Goal: Information Seeking & Learning: Learn about a topic

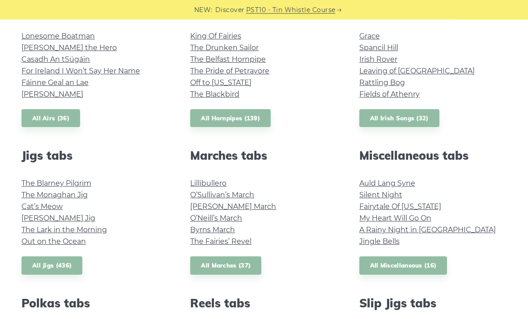
scroll to position [384, 0]
click at [388, 182] on link "Auld Lang Syne" at bounding box center [387, 183] width 56 height 9
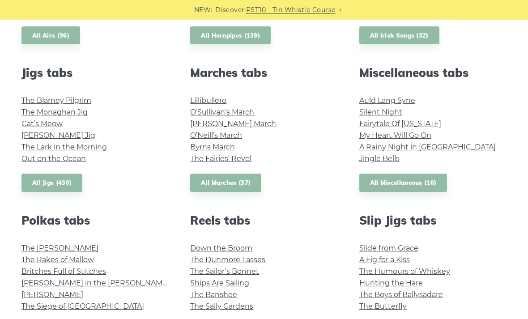
scroll to position [467, 0]
click at [433, 175] on link "All Miscellaneous (16)" at bounding box center [403, 183] width 88 height 18
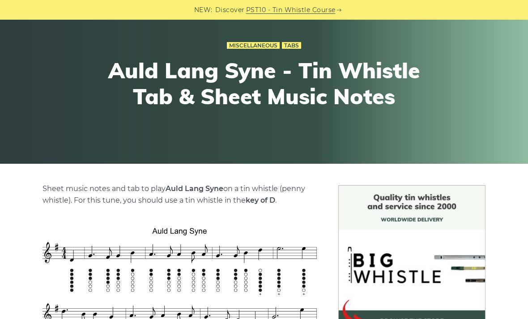
scroll to position [57, 0]
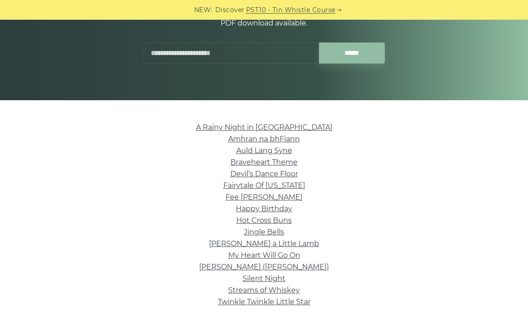
scroll to position [135, 0]
click at [283, 151] on link "Auld Lang Syne" at bounding box center [264, 150] width 56 height 9
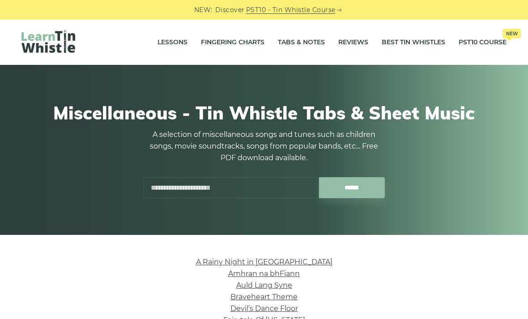
scroll to position [163, 0]
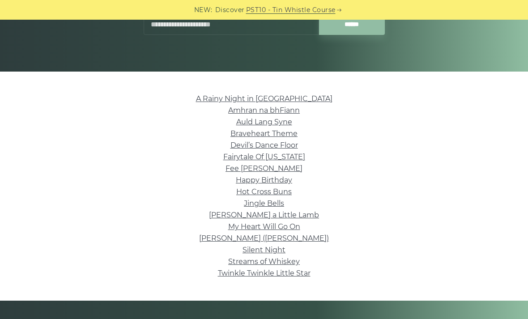
click at [229, 113] on link "Amhran na bhFiann" at bounding box center [264, 110] width 72 height 9
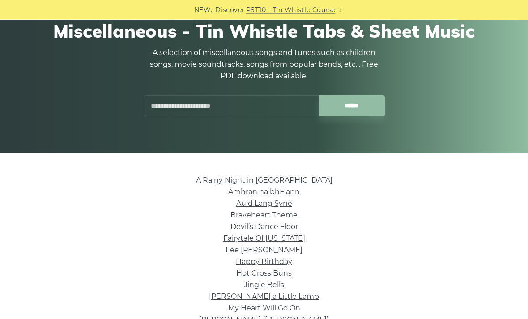
scroll to position [82, 0]
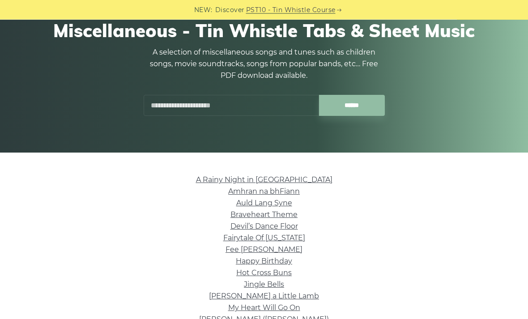
click at [231, 311] on link "My Heart Will Go On" at bounding box center [264, 308] width 72 height 9
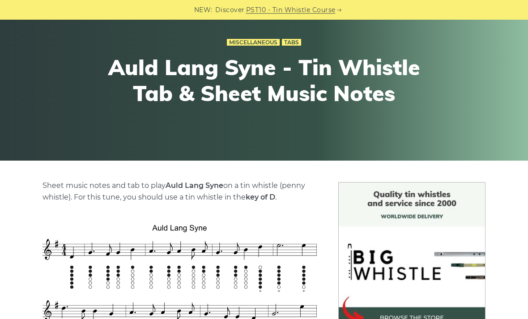
scroll to position [60, 0]
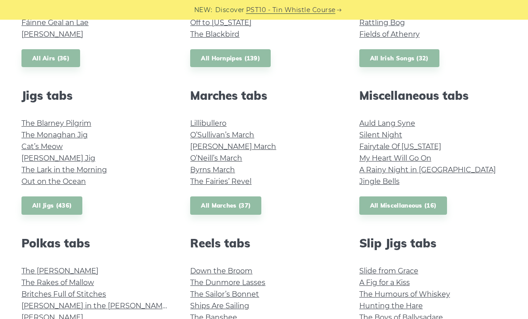
scroll to position [444, 0]
click at [251, 205] on link "All Marches (37)" at bounding box center [225, 206] width 71 height 18
click at [245, 204] on link "All Marches (37)" at bounding box center [225, 206] width 71 height 18
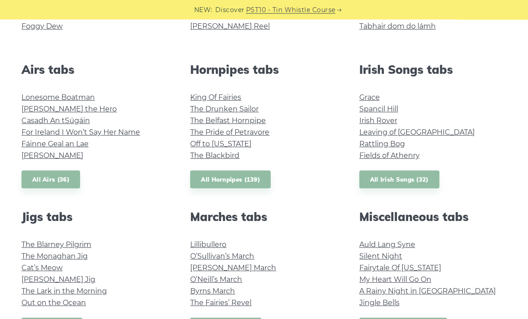
scroll to position [323, 0]
click at [259, 175] on link "All Hornpipes (139)" at bounding box center [230, 180] width 81 height 18
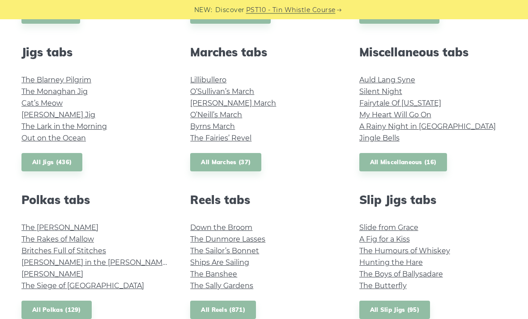
scroll to position [488, 0]
click at [392, 284] on link "The Butterfly" at bounding box center [382, 285] width 47 height 9
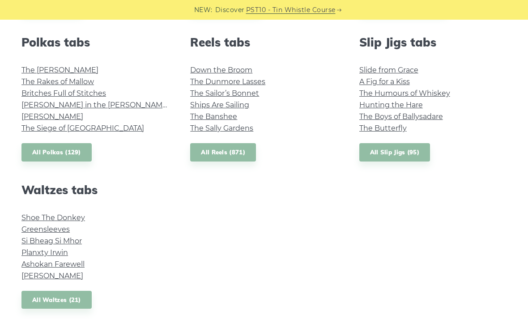
scroll to position [646, 0]
click at [73, 299] on link "All Waltzes (21)" at bounding box center [56, 299] width 70 height 18
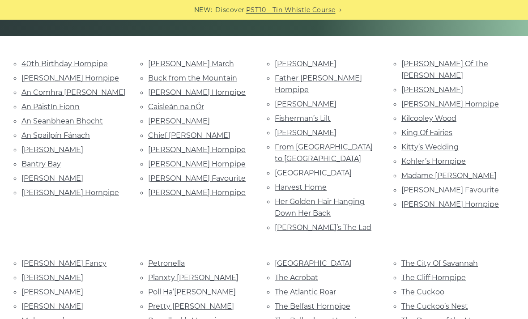
scroll to position [193, 0]
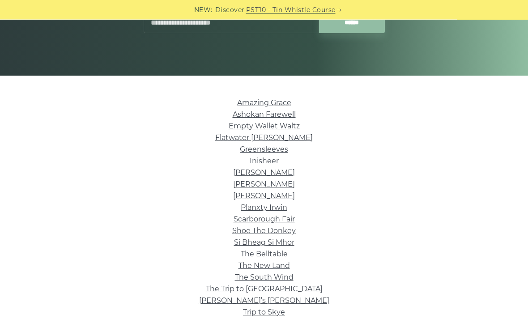
scroll to position [181, 0]
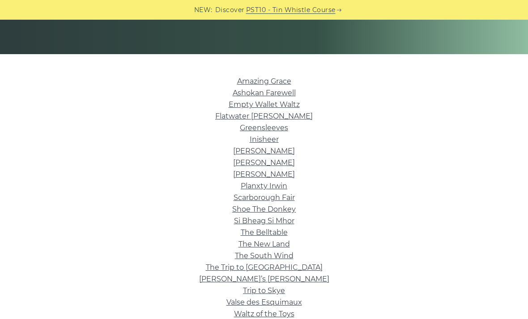
click at [279, 317] on link "Waltz of the Toys" at bounding box center [264, 314] width 60 height 9
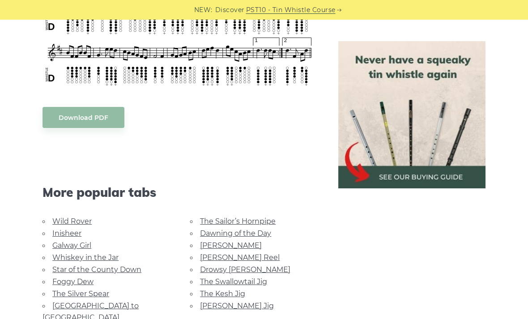
scroll to position [427, 0]
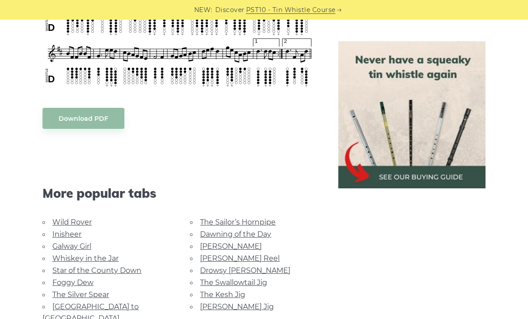
click at [251, 269] on link "Drowsy [PERSON_NAME]" at bounding box center [245, 270] width 90 height 9
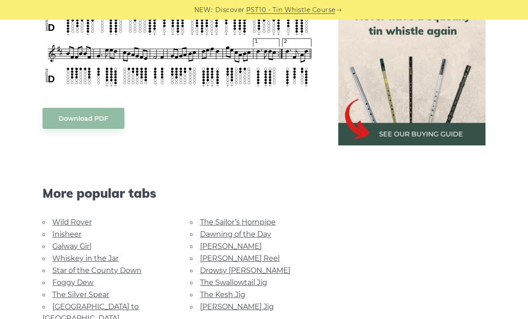
scroll to position [0, 0]
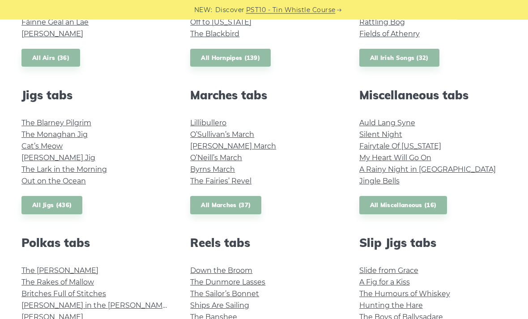
scroll to position [445, 0]
click at [424, 200] on link "All Miscellaneous (16)" at bounding box center [403, 205] width 88 height 18
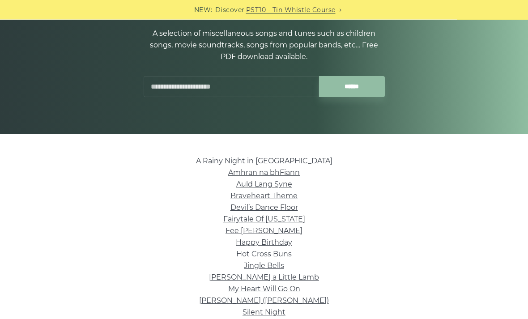
scroll to position [116, 0]
